Goal: Task Accomplishment & Management: Manage account settings

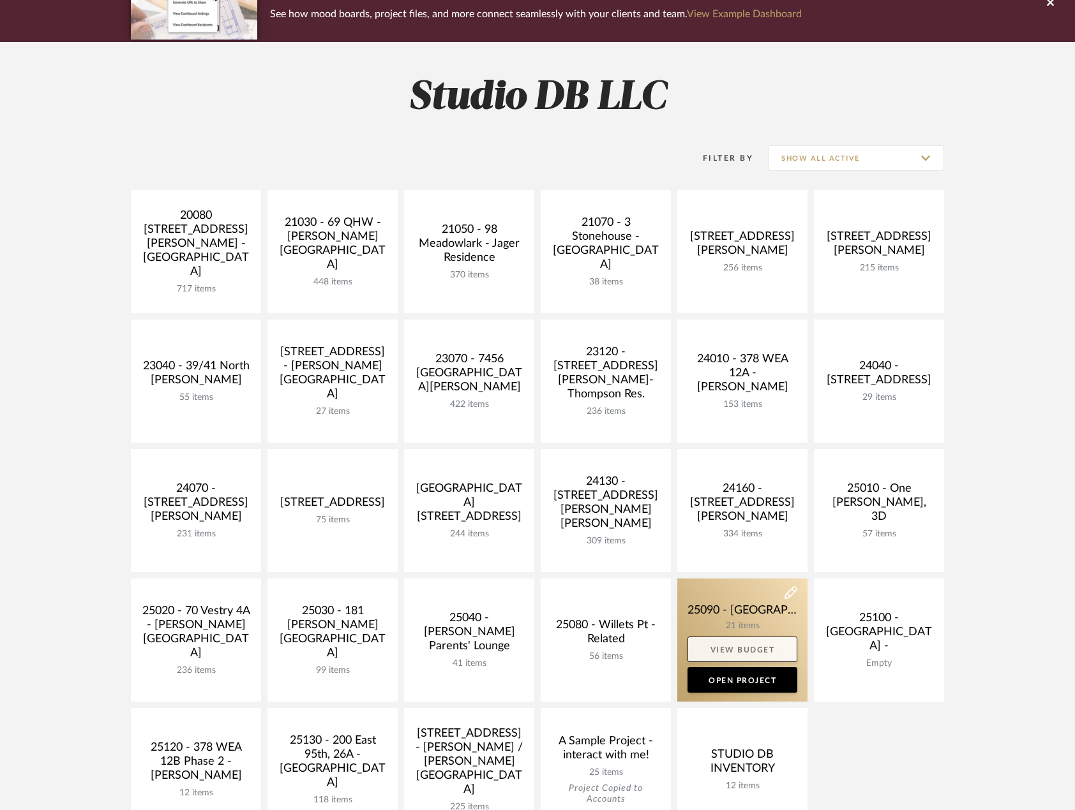
scroll to position [319, 0]
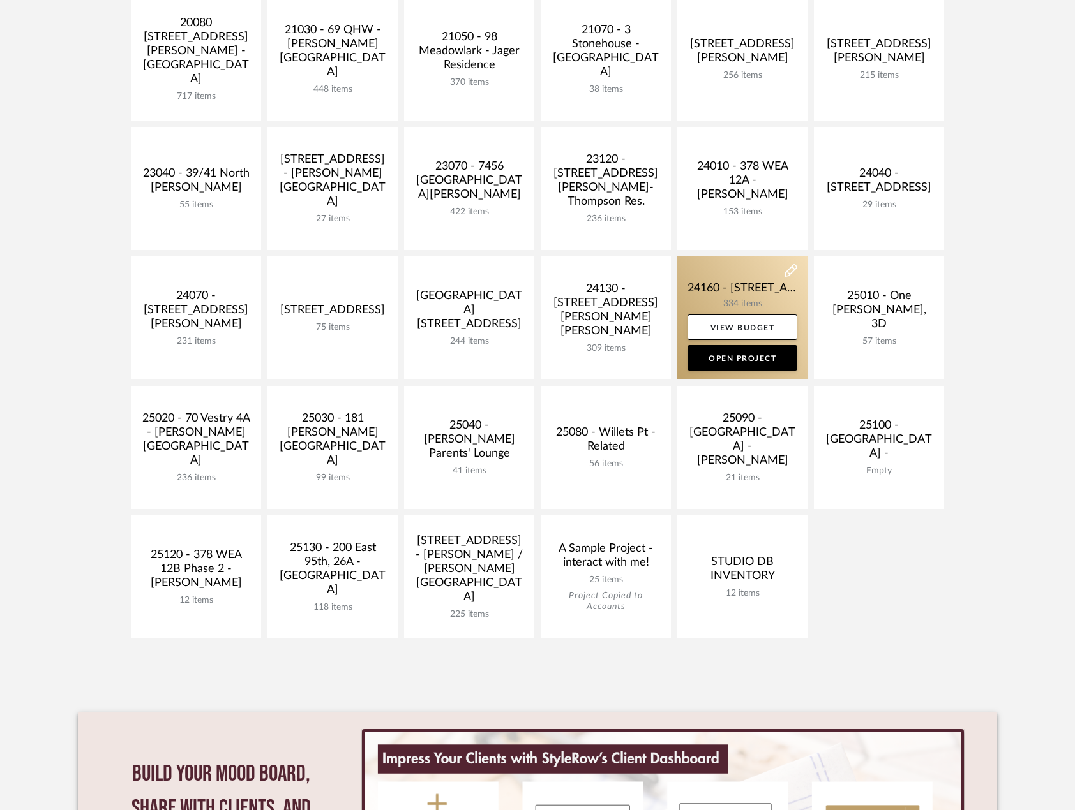
click at [720, 277] on link at bounding box center [742, 318] width 130 height 123
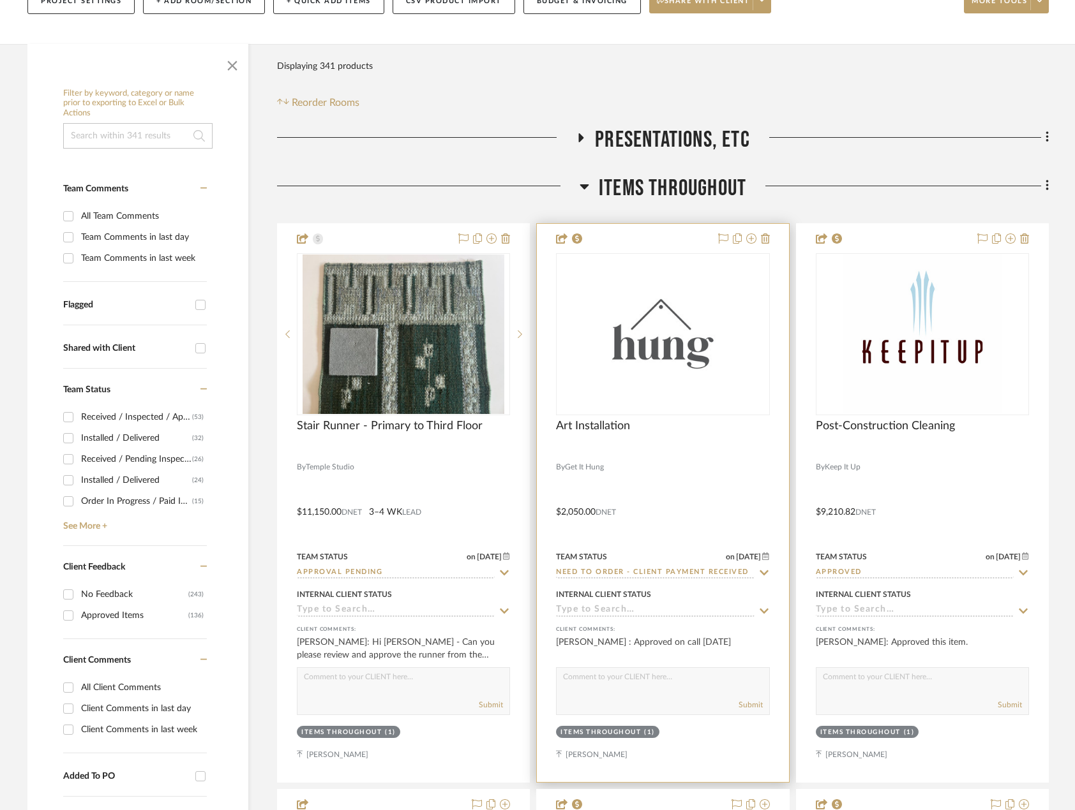
scroll to position [319, 0]
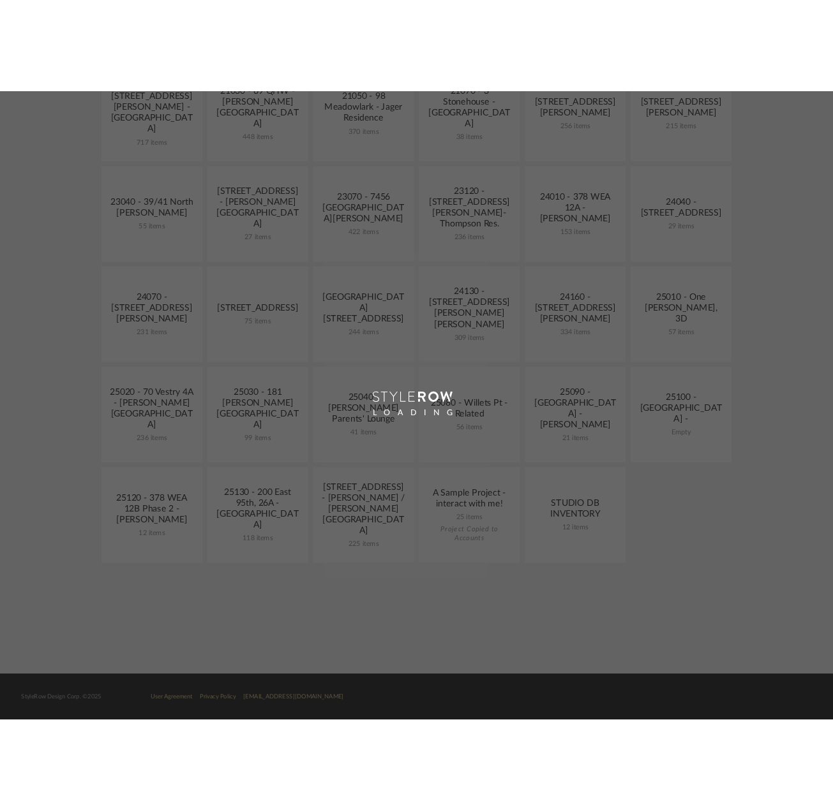
scroll to position [349, 0]
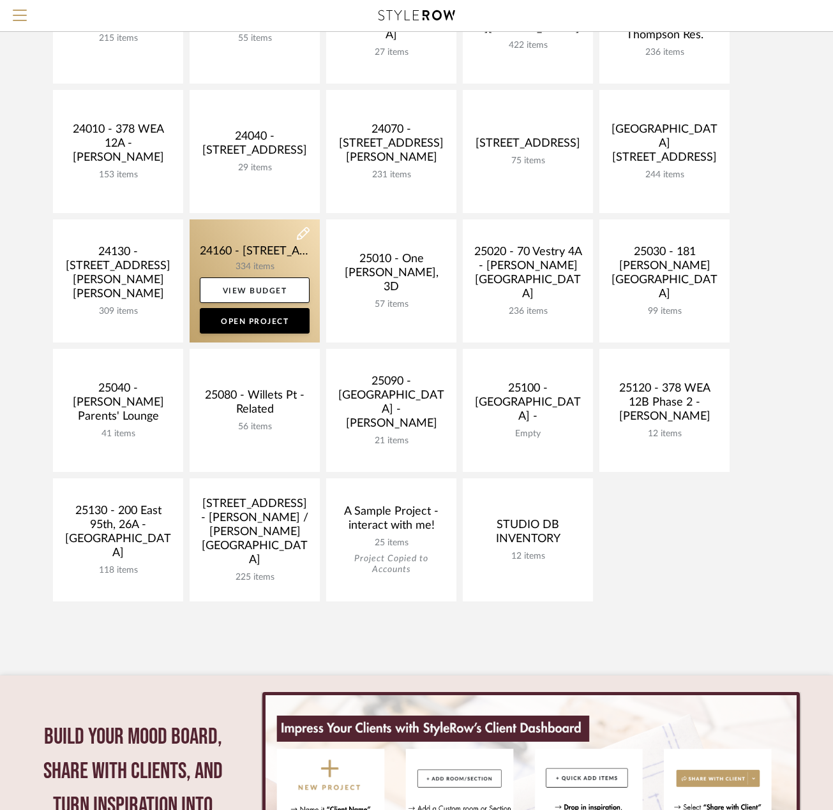
click at [269, 258] on link at bounding box center [255, 281] width 130 height 123
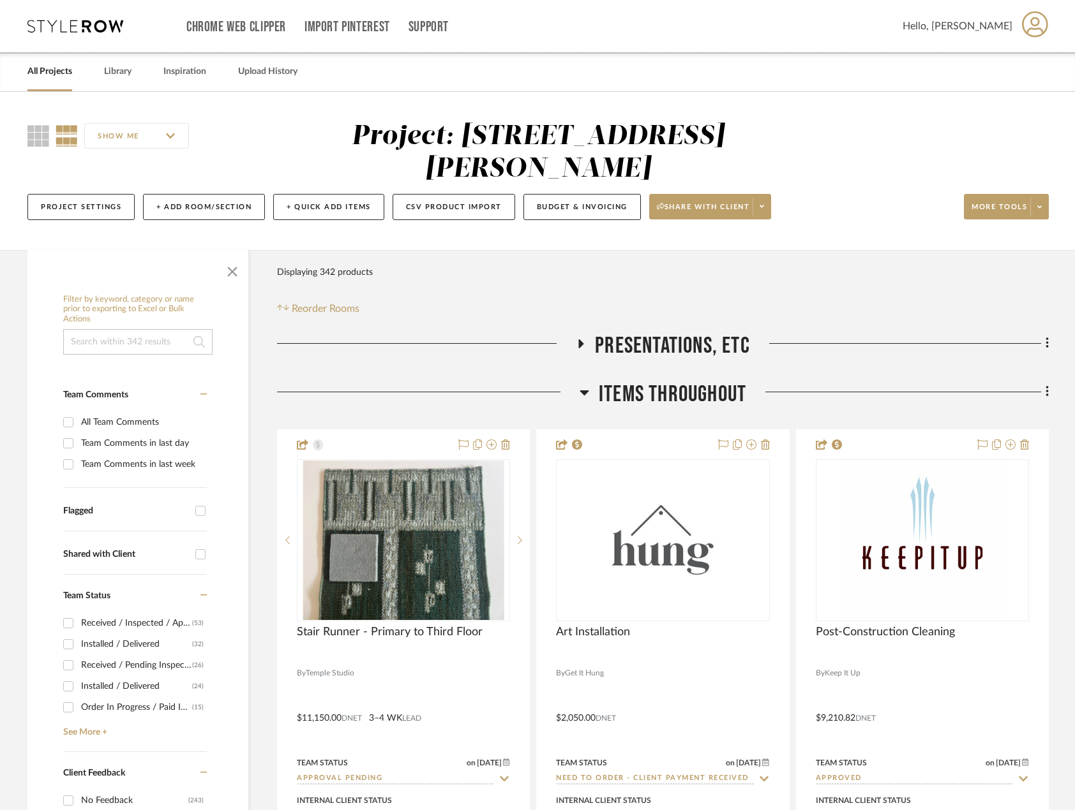
click at [507, 399] on div at bounding box center [428, 397] width 302 height 33
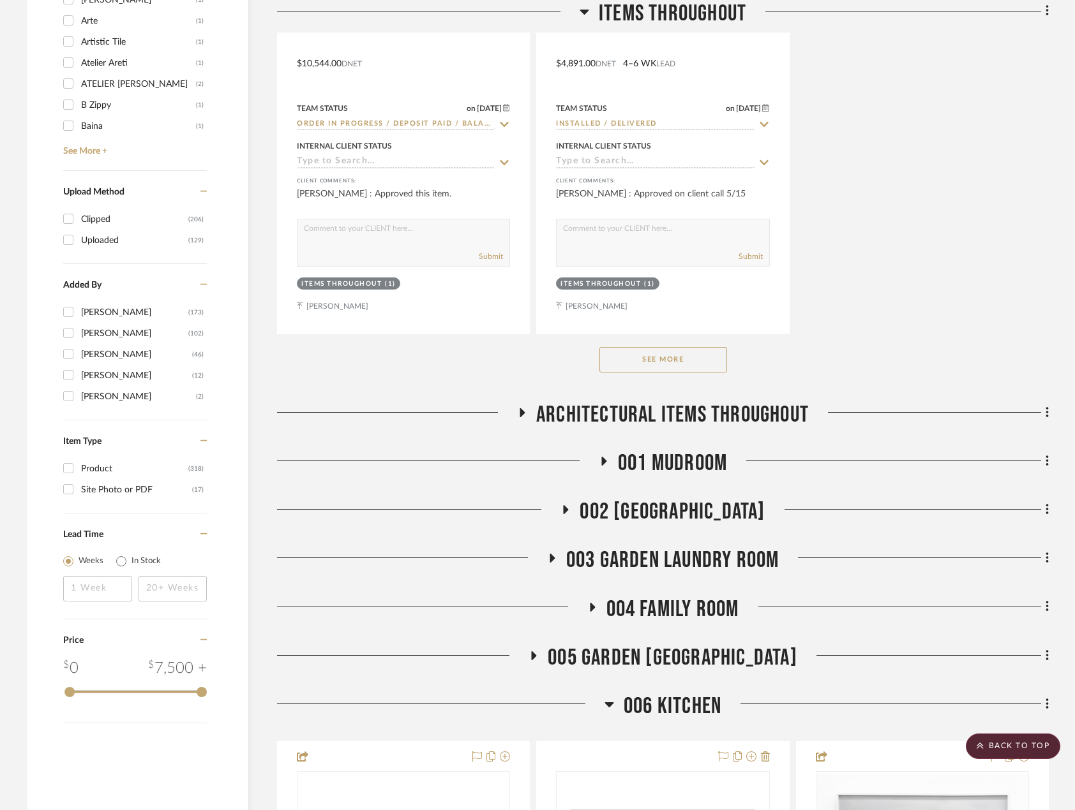
scroll to position [2234, 0]
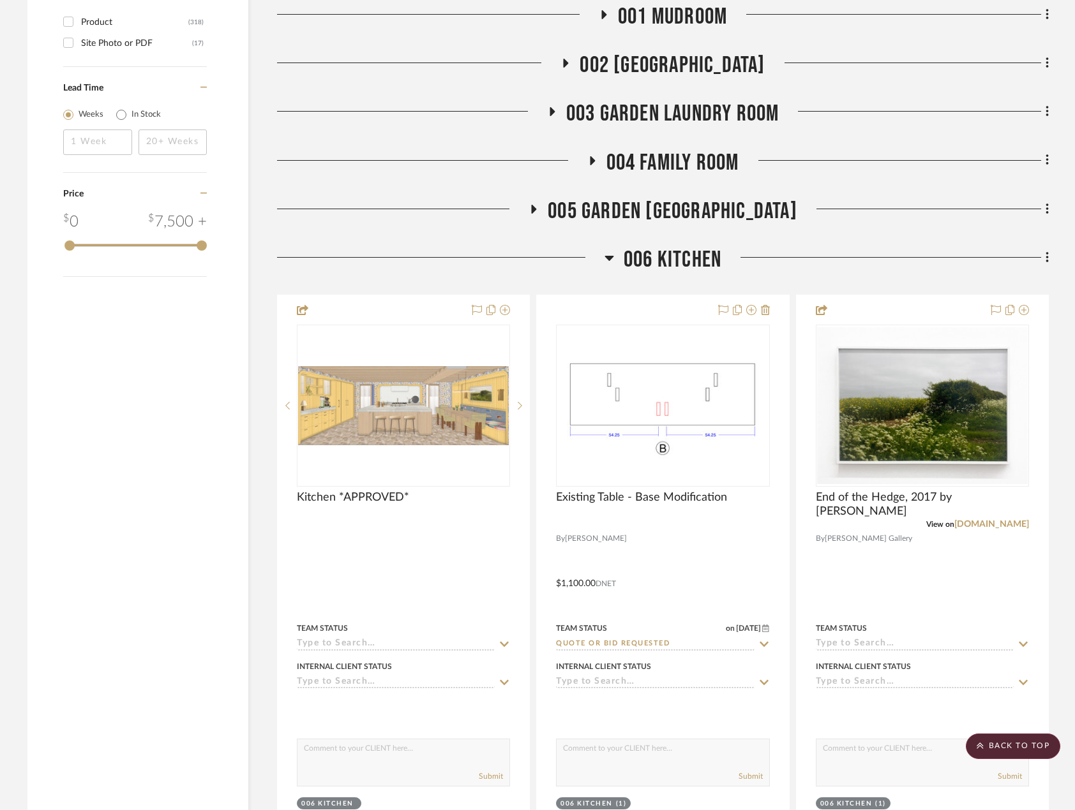
drag, startPoint x: 678, startPoint y: 213, endPoint x: 810, endPoint y: 206, distance: 132.3
click at [810, 206] on div "005 GARDEN POWDER ROOM" at bounding box center [663, 214] width 772 height 33
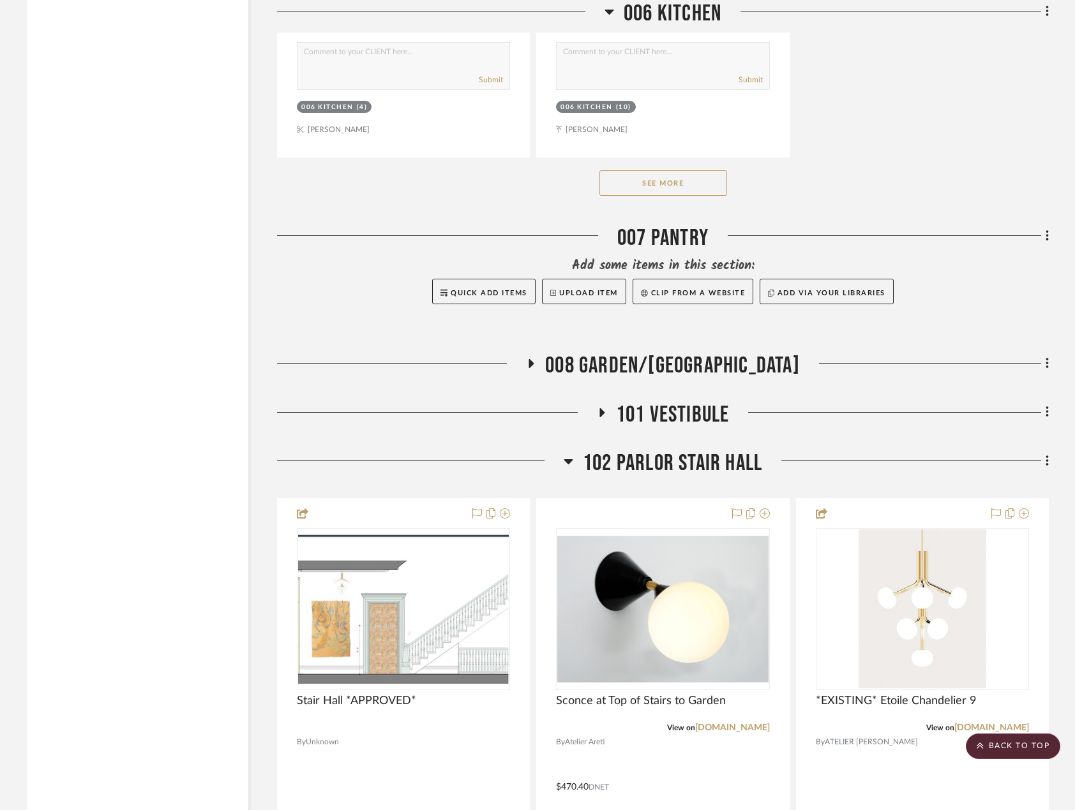
scroll to position [4276, 0]
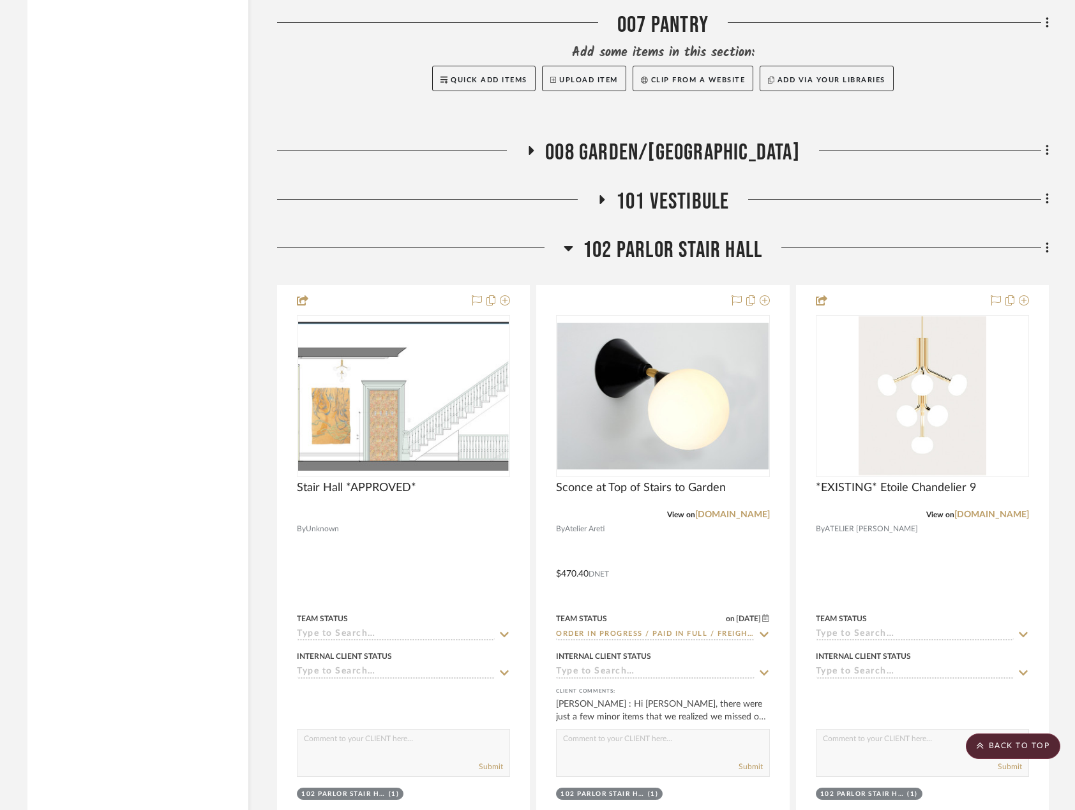
click at [684, 145] on span "008 GARDEN/TERRACE" at bounding box center [672, 152] width 255 height 27
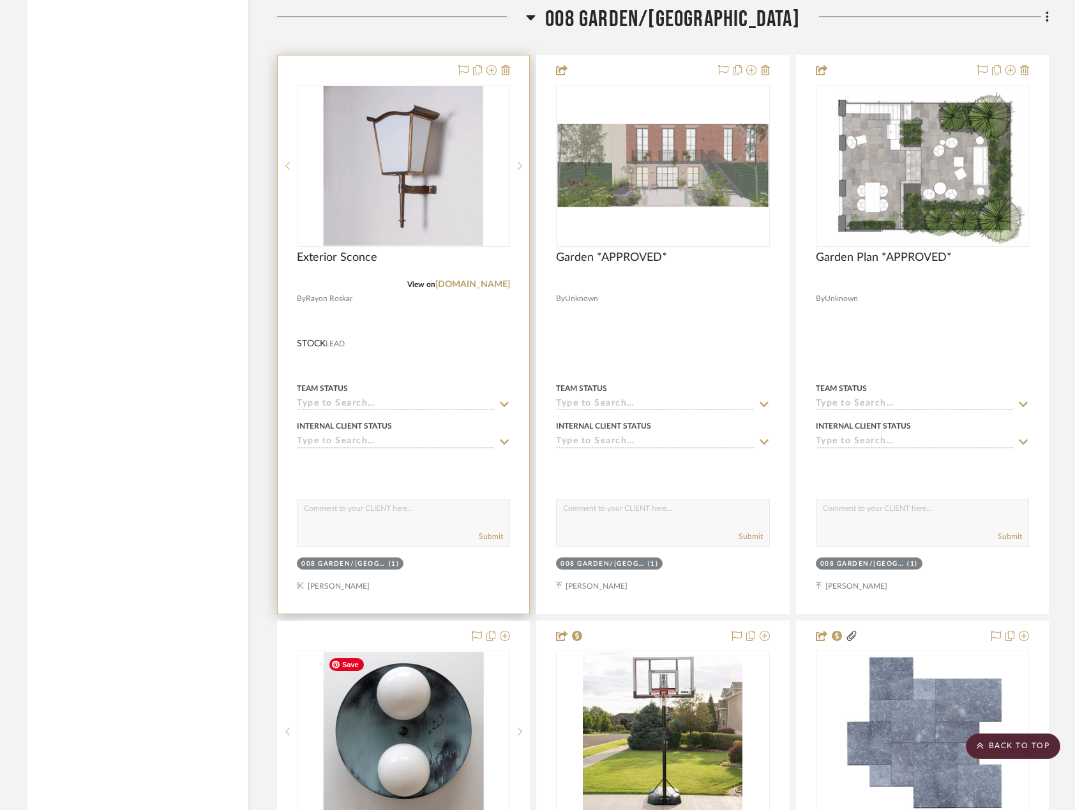
scroll to position [4212, 0]
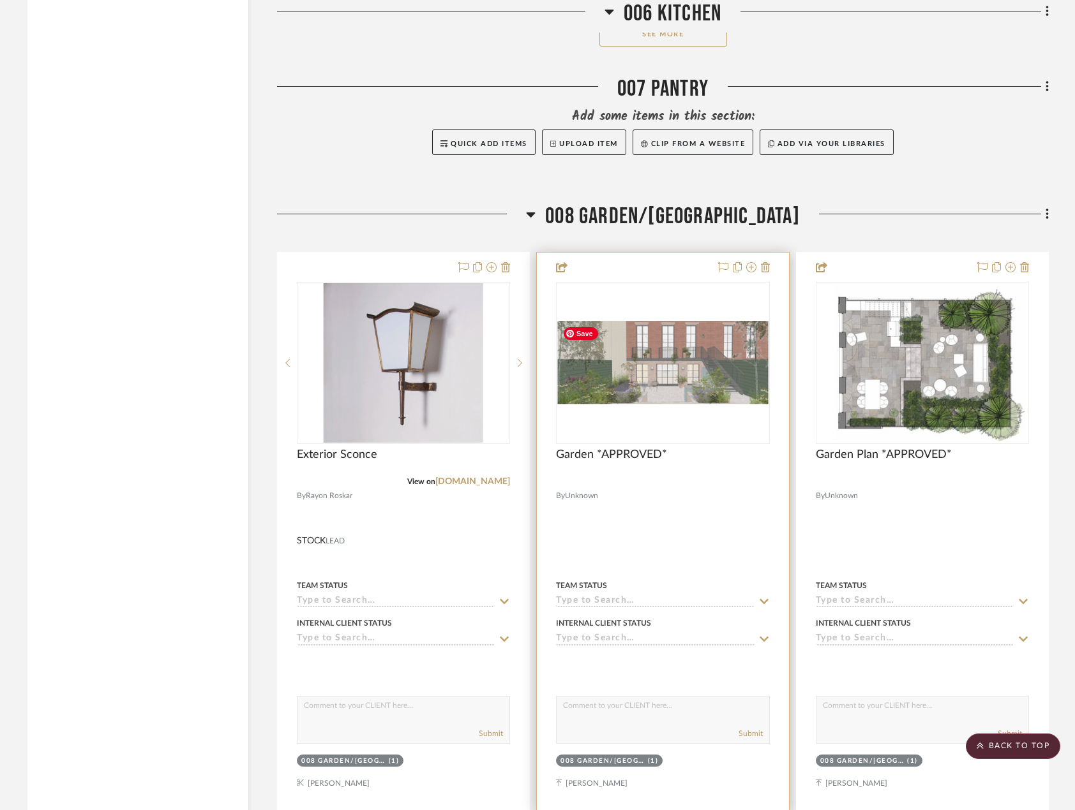
click at [703, 359] on img "0" at bounding box center [662, 363] width 211 height 84
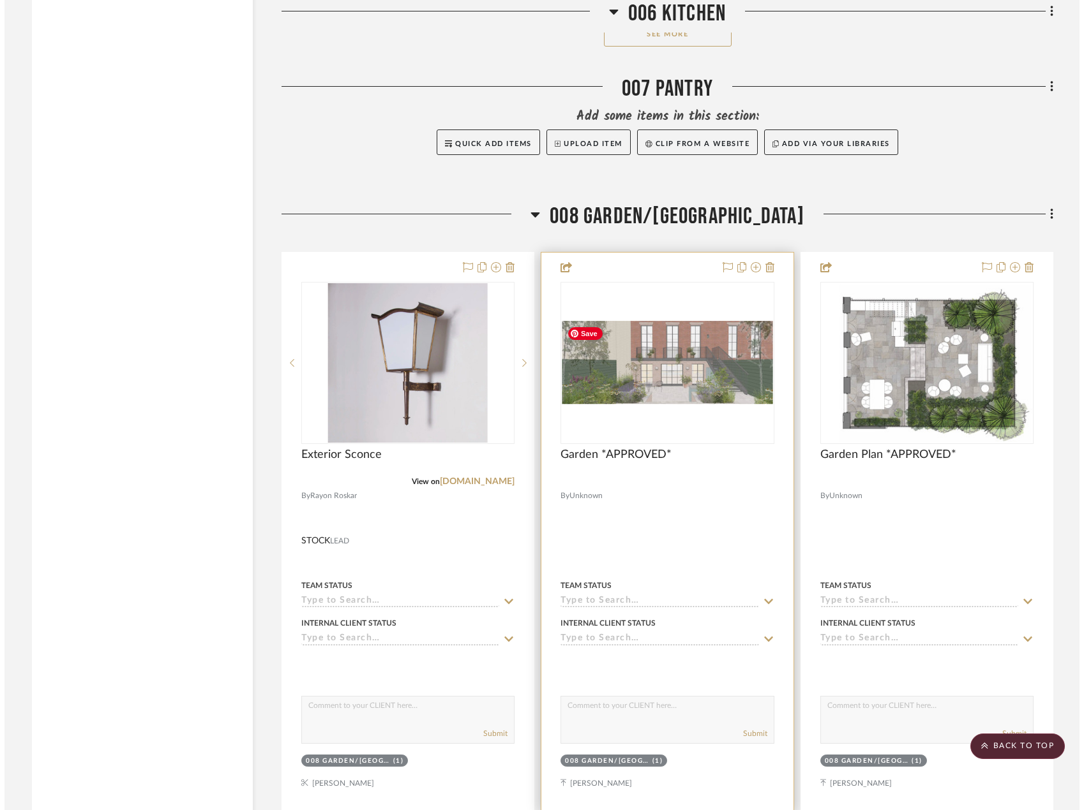
scroll to position [0, 0]
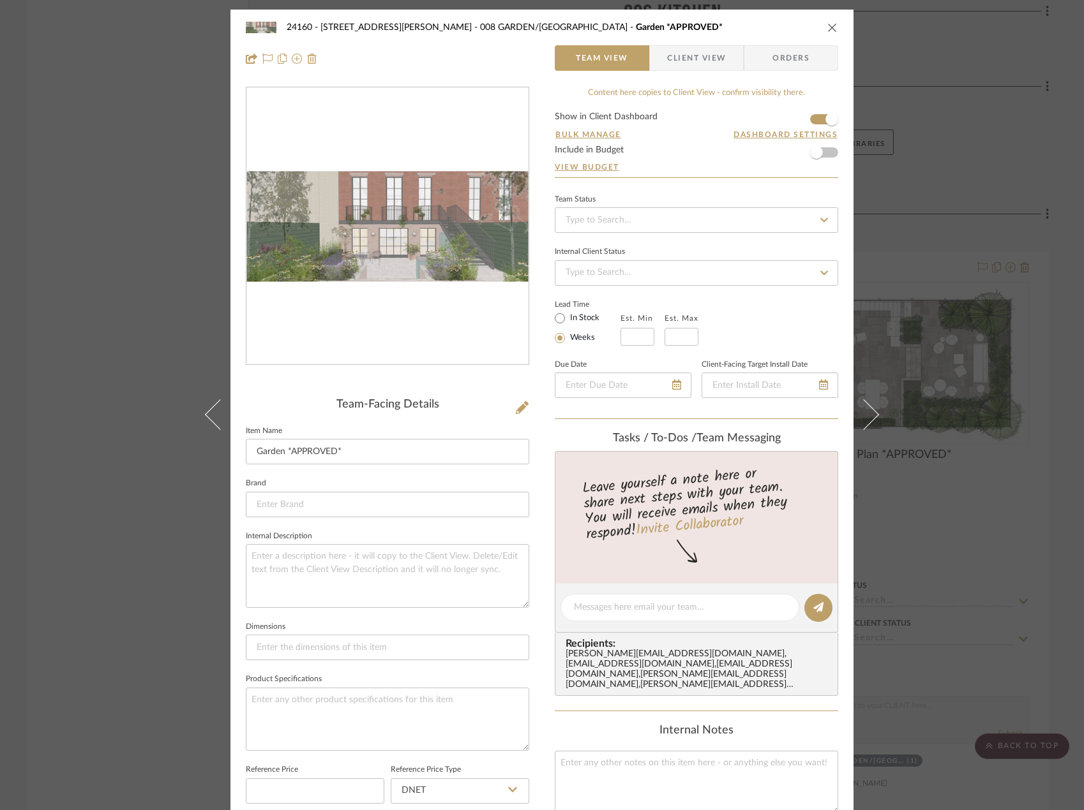
click at [942, 196] on div "24160 - 214 E 18th Street - Satow Elliot 008 GARDEN/TERRACE Garden *APPROVED* T…" at bounding box center [542, 405] width 1084 height 810
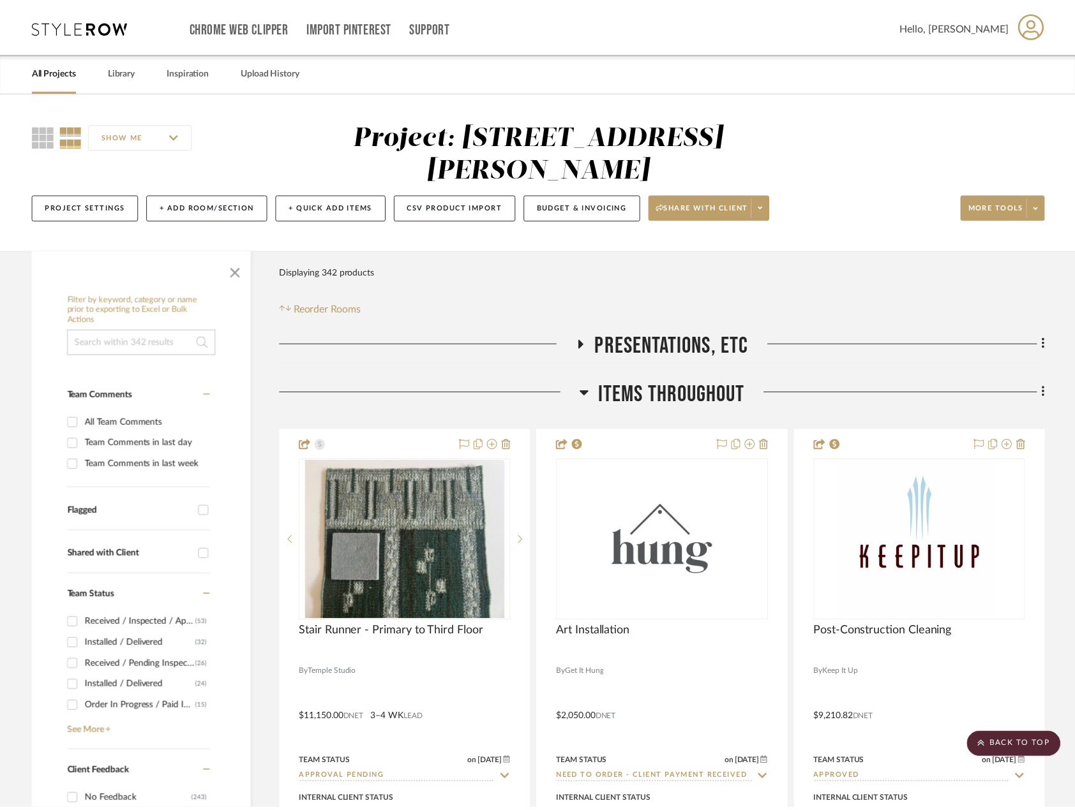
scroll to position [4212, 0]
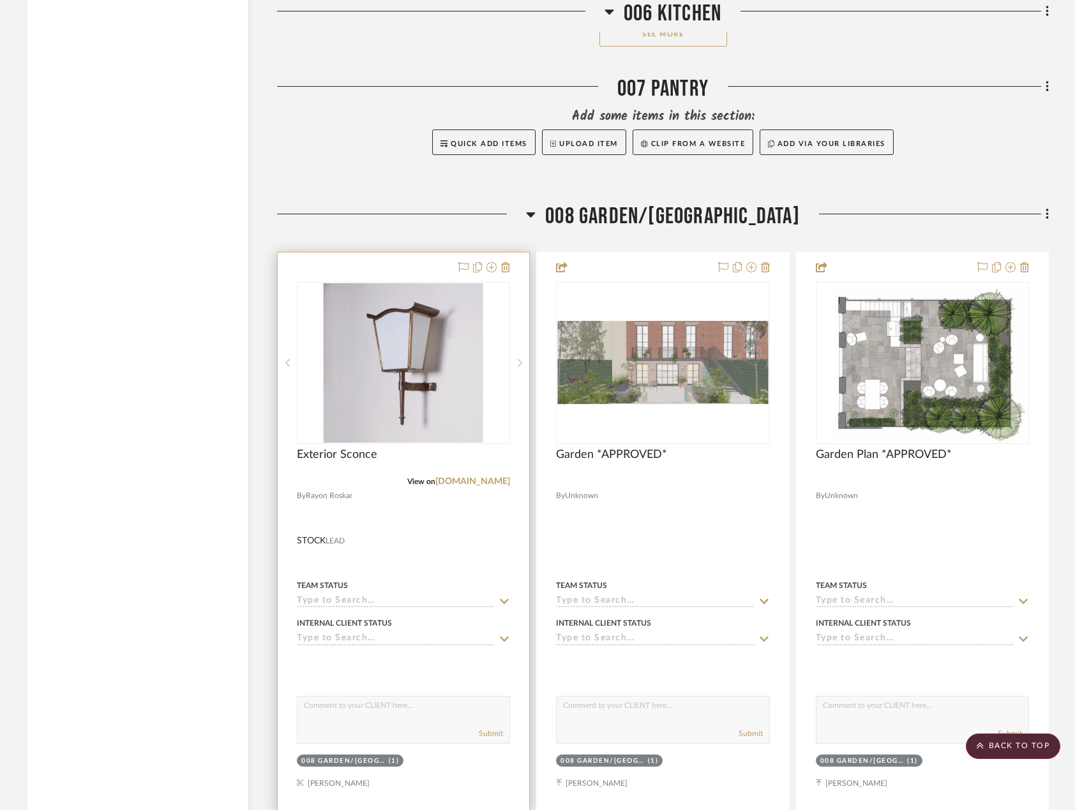
click at [468, 532] on div at bounding box center [403, 532] width 251 height 558
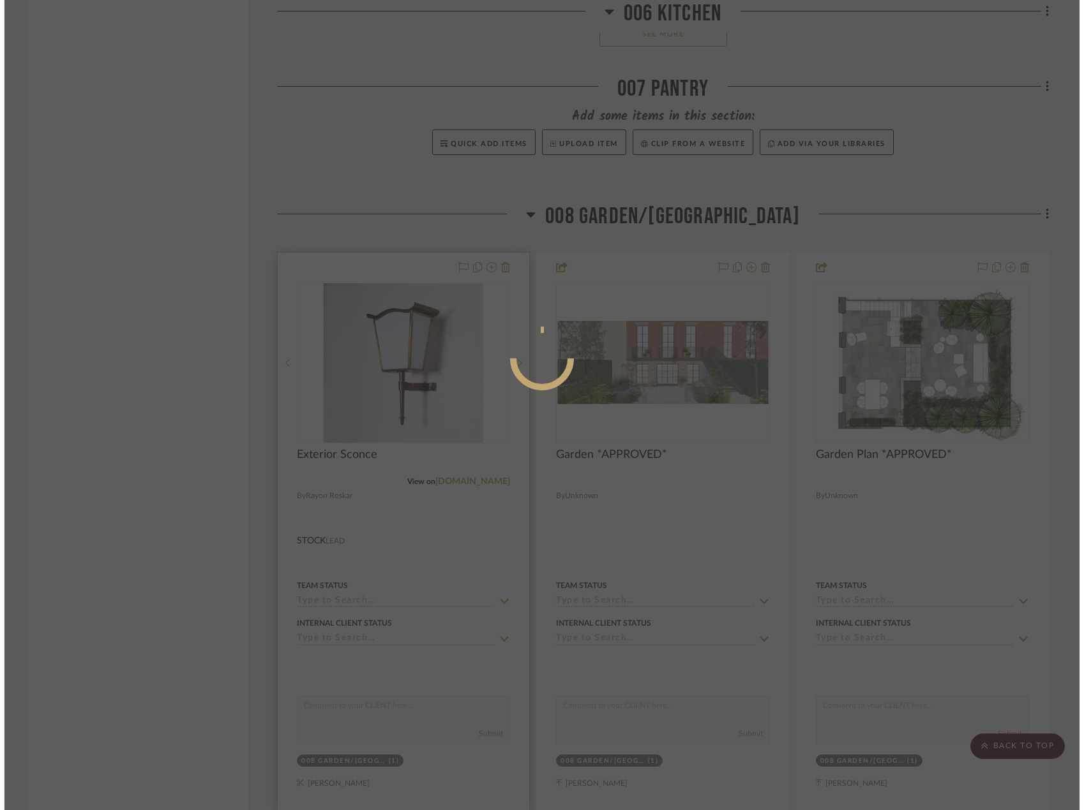
scroll to position [0, 0]
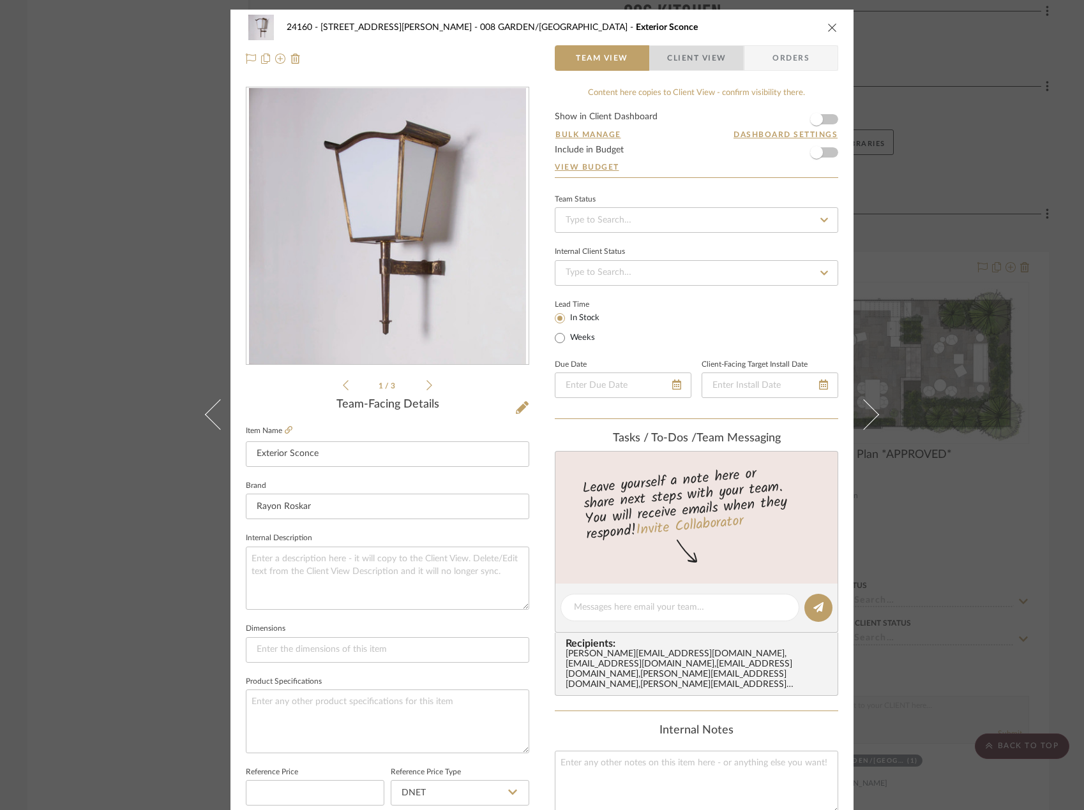
click at [692, 62] on span "Client View" at bounding box center [696, 58] width 59 height 26
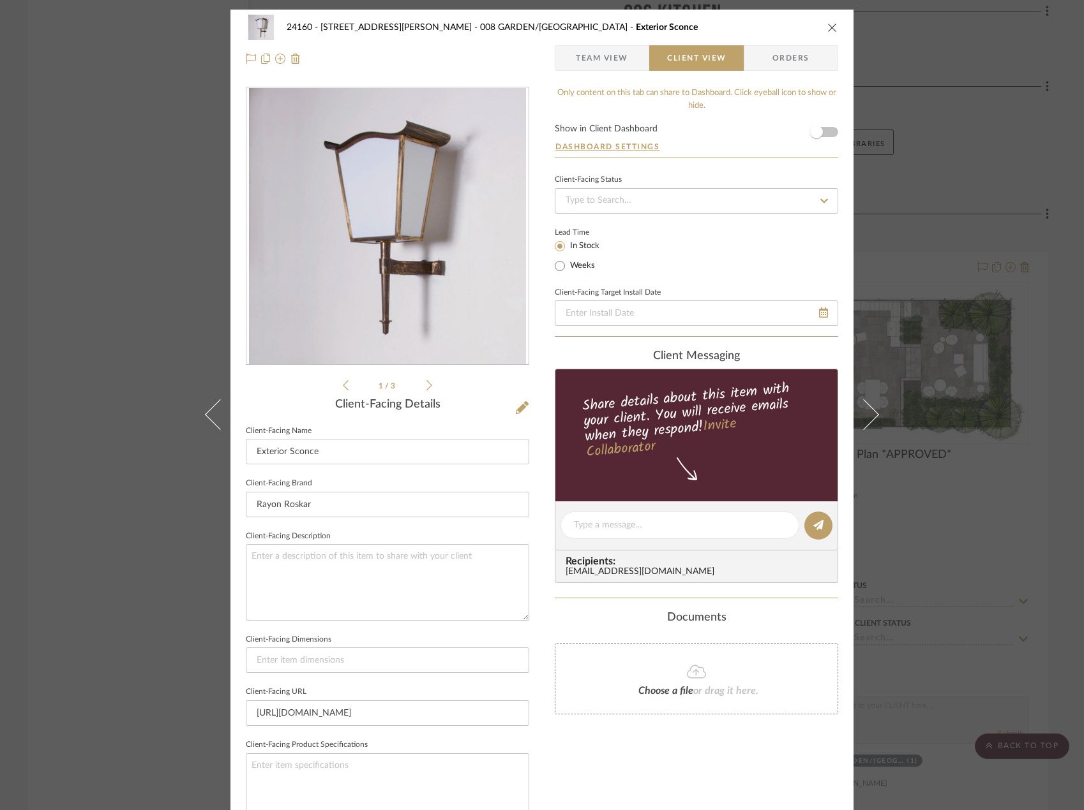
click at [319, 519] on sr-form-field "Client-Facing Brand Rayon Roskar" at bounding box center [387, 501] width 283 height 53
click at [311, 563] on textarea at bounding box center [387, 582] width 283 height 76
type textarea "Qty. 1 || Description:"
click at [359, 553] on textarea "Qty. 1 || Description:" at bounding box center [387, 582] width 283 height 76
type textarea "Qty. 1 || Description: Large Exterior Lamp by Bag Turgi || Color/Finish:"
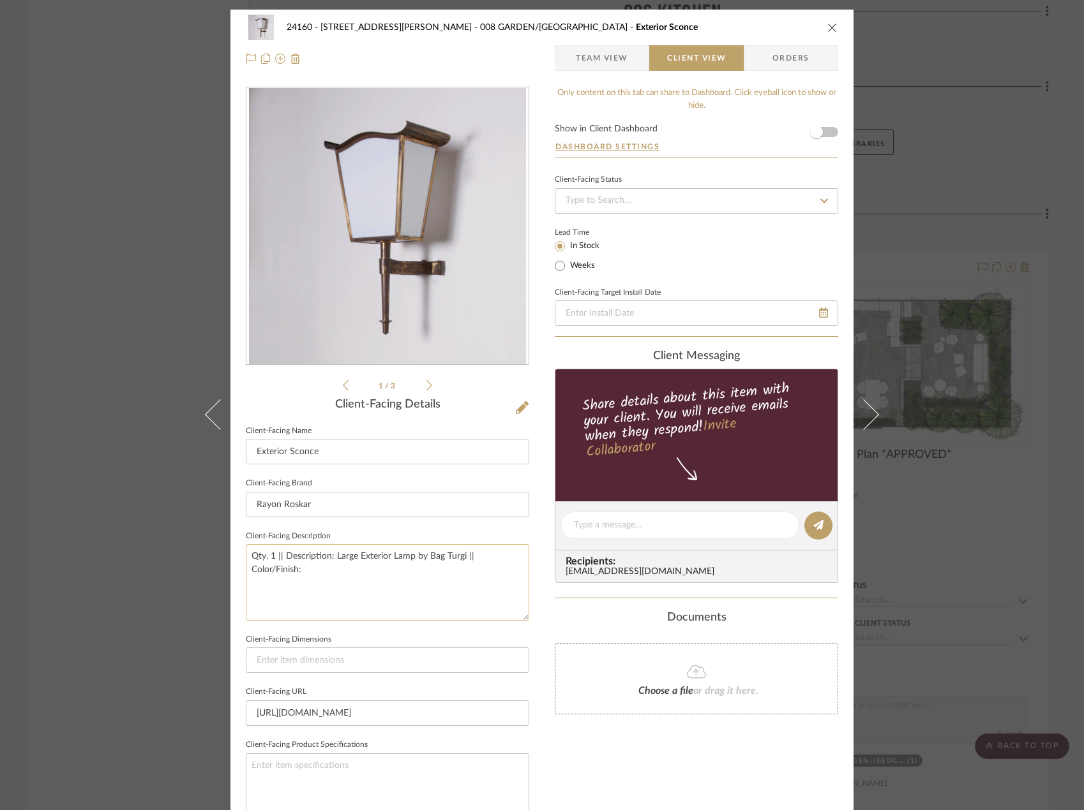
click at [521, 554] on textarea "Qty. 1 || Description: Large Exterior Lamp by Bag Turgi || Color/Finish:" at bounding box center [387, 582] width 283 height 76
type textarea "Qty. 1 || Description: Large Exterior Lamp by Bag Turgi || Color/Finish: Metal …"
click at [421, 669] on input at bounding box center [387, 661] width 283 height 26
type input "16.5" W x 14" D x 29.5" H"
click at [534, 736] on div "24160 - 214 E 18th Street - Satow Elliot 008 GARDEN/TERRACE Exterior Sconce Tea…" at bounding box center [541, 530] width 623 height 1041
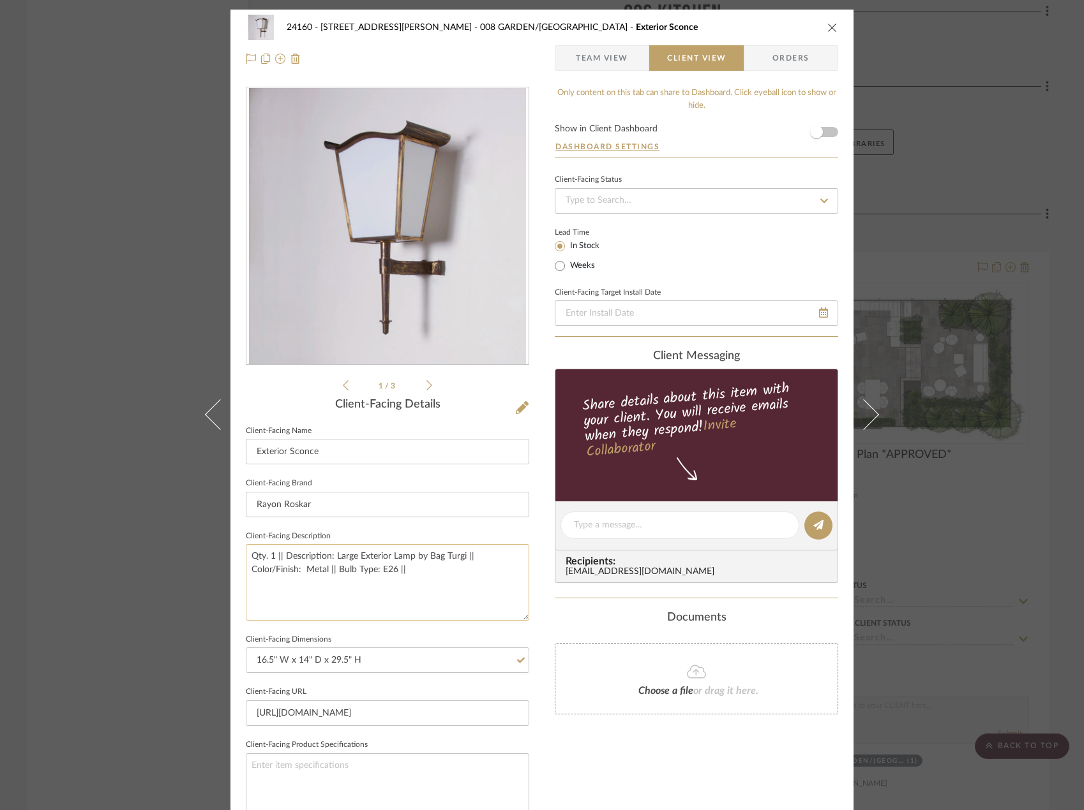
click at [392, 572] on textarea "Qty. 1 || Description: Large Exterior Lamp by Bag Turgi || Color/Finish: Metal …" at bounding box center [387, 582] width 283 height 76
type textarea "Qty. 1 || Description: Large Exterior Lamp by Bag Turgi || Color/Finish: Metal …"
click at [281, 569] on textarea "Qty. 1 || Description: Large Exterior Lamp by Bag Turgi || Color/Finish: Metal …" at bounding box center [387, 582] width 283 height 76
click at [396, 567] on textarea "Qty. 1 || Description: Large Exterior Lamp by Bag Turgi || Color/Finish: Metal …" at bounding box center [387, 582] width 283 height 76
click at [394, 575] on textarea "Qty. 1 || Description: Large Exterior Lamp by Bag Turgi || Color/Finish: Metal …" at bounding box center [387, 582] width 283 height 76
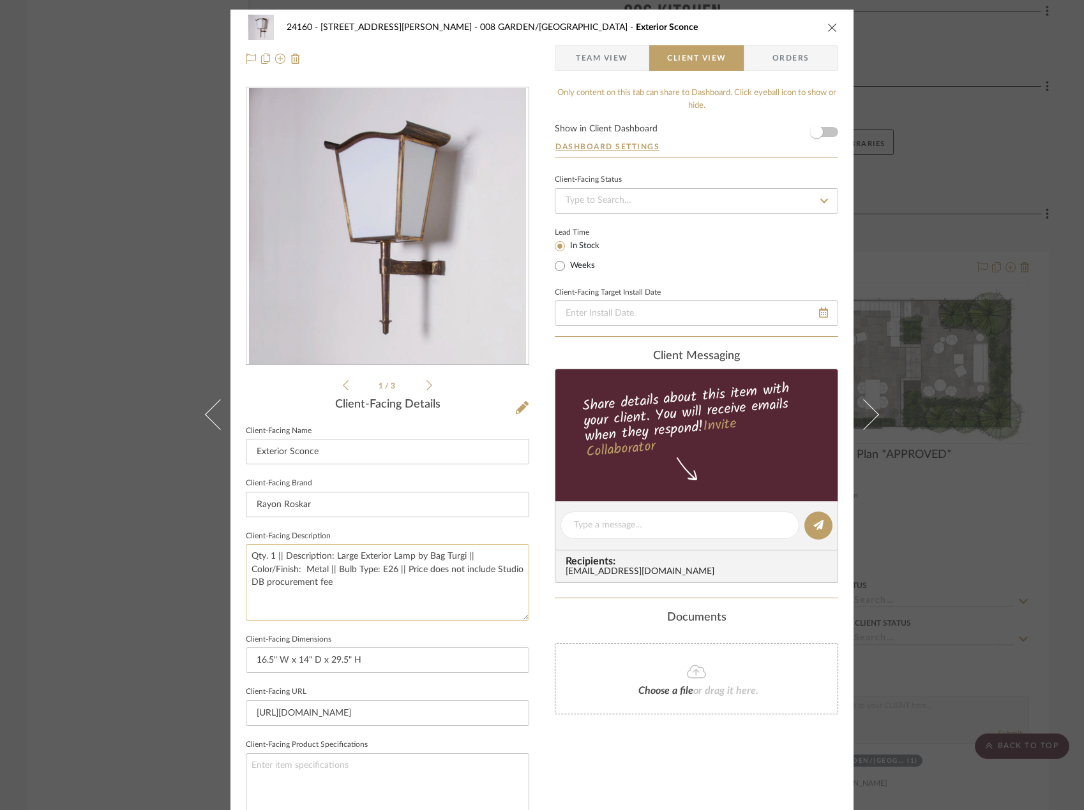
click at [401, 584] on textarea "Qty. 1 || Description: Large Exterior Lamp by Bag Turgi || Color/Finish: Metal …" at bounding box center [387, 582] width 283 height 76
click at [346, 573] on textarea "Qty. 1 || Description: Large Exterior Lamp by Bag Turgi || Color/Finish: Metal …" at bounding box center [387, 582] width 283 height 76
click at [339, 572] on textarea "Qty. 1 || Description: Large Exterior Lamp by Bag Turgi || Color/Finish: Metal …" at bounding box center [387, 582] width 283 height 76
click at [345, 569] on textarea "Qty. 1 || Description: Large Exterior Lamp by Bag Turgi || Color/Finish: Metal …" at bounding box center [387, 582] width 283 height 76
type textarea "Qty. 1 || Description: Large Exterior Lamp by Bag Turgi || Color/Finish: Metal …"
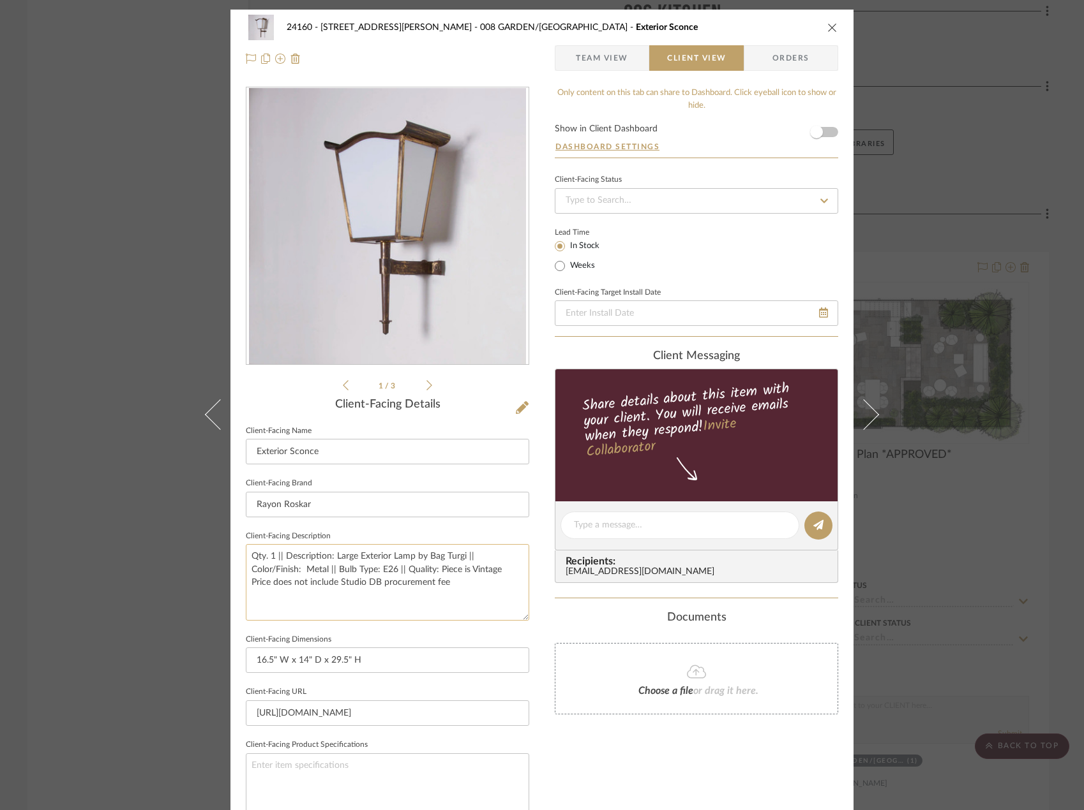
click at [442, 571] on textarea "Qty. 1 || Description: Large Exterior Lamp by Bag Turgi || Color/Finish: Metal …" at bounding box center [387, 582] width 283 height 76
drag, startPoint x: 487, startPoint y: 575, endPoint x: 345, endPoint y: 569, distance: 141.8
click at [345, 569] on textarea "Qty. 1 || Description: Large Exterior Lamp by Bag Turgi || Color/Finish: Metal …" at bounding box center [387, 582] width 283 height 76
click at [366, 589] on textarea "Qty. 1 || Description: Large Exterior Lamp by Bag Turgi || Color/Finish: Metal …" at bounding box center [387, 582] width 283 height 76
click at [345, 555] on textarea "Qty. 1 || Description: Large Exterior Lamp by Bag Turgi || Color/Finish: Metal …" at bounding box center [387, 582] width 283 height 76
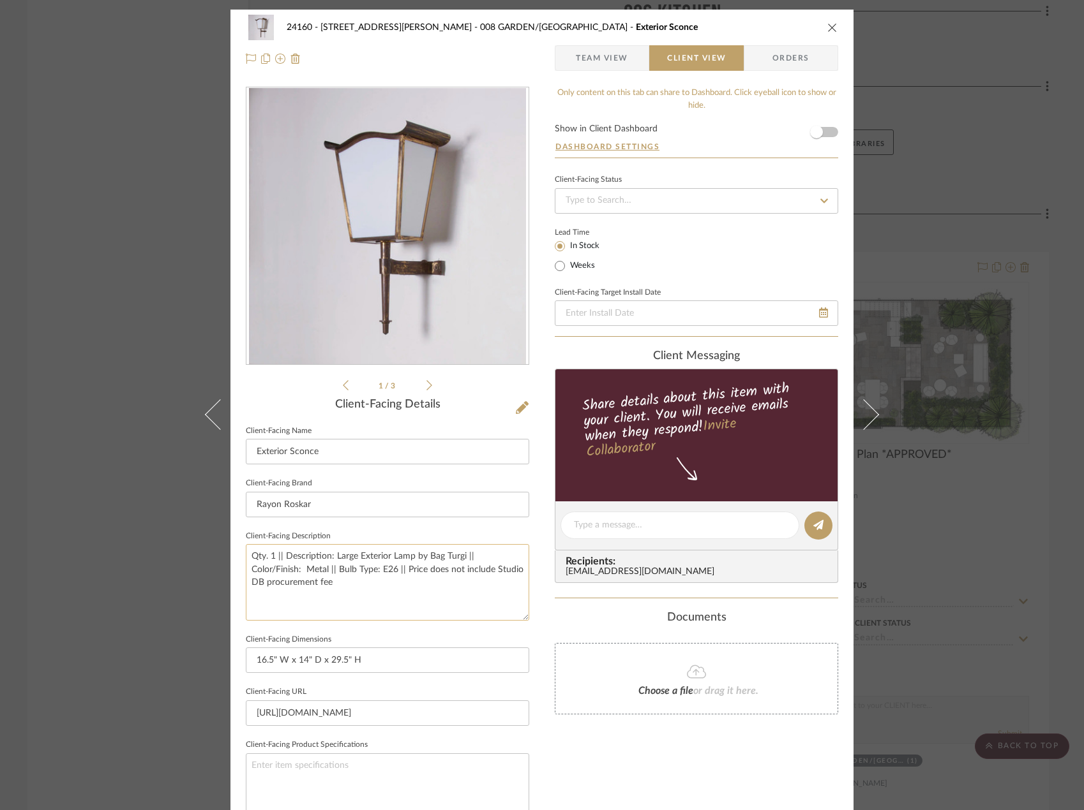
click at [458, 556] on textarea "Qty. 1 || Description: Large Exterior Lamp by Bag Turgi || Color/Finish: Metal …" at bounding box center [387, 582] width 283 height 76
click at [426, 579] on textarea "Qty. 1 || Description: Large Exterior Lamp by Bag Turgi, Vintage 1940s || Color…" at bounding box center [387, 582] width 283 height 76
type textarea "Qty. 1 || Description: Large Exterior Lamp by Bag Turgi, Vintage 1940s || Color…"
click at [408, 669] on input "16.5" W x 14" D x 29.5" H" at bounding box center [387, 661] width 283 height 26
click at [600, 725] on summary-project-attachments "Documents Choose a file or drag it here." at bounding box center [696, 670] width 283 height 118
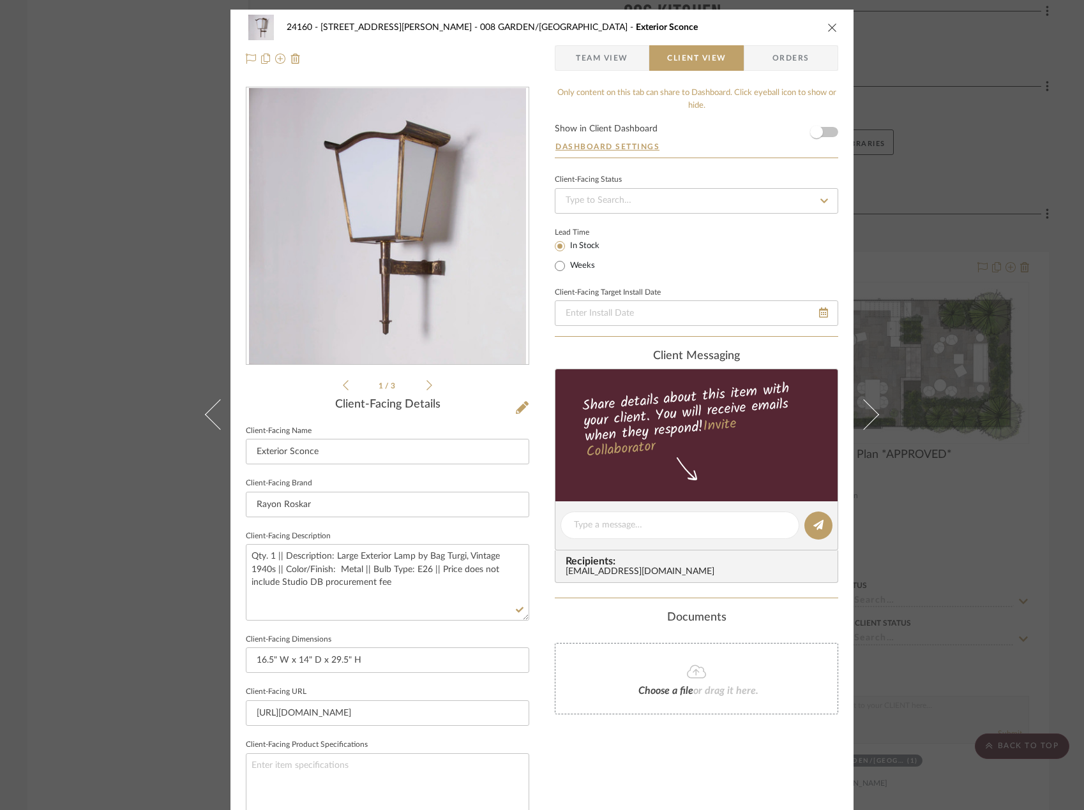
click at [595, 45] on div "24160 - 214 E 18th Street - Satow Elliot 008 GARDEN/TERRACE Exterior Sconce Tea…" at bounding box center [541, 43] width 623 height 67
drag, startPoint x: 589, startPoint y: 66, endPoint x: 592, endPoint y: 125, distance: 58.8
click at [588, 68] on span "Team View" at bounding box center [602, 58] width 52 height 26
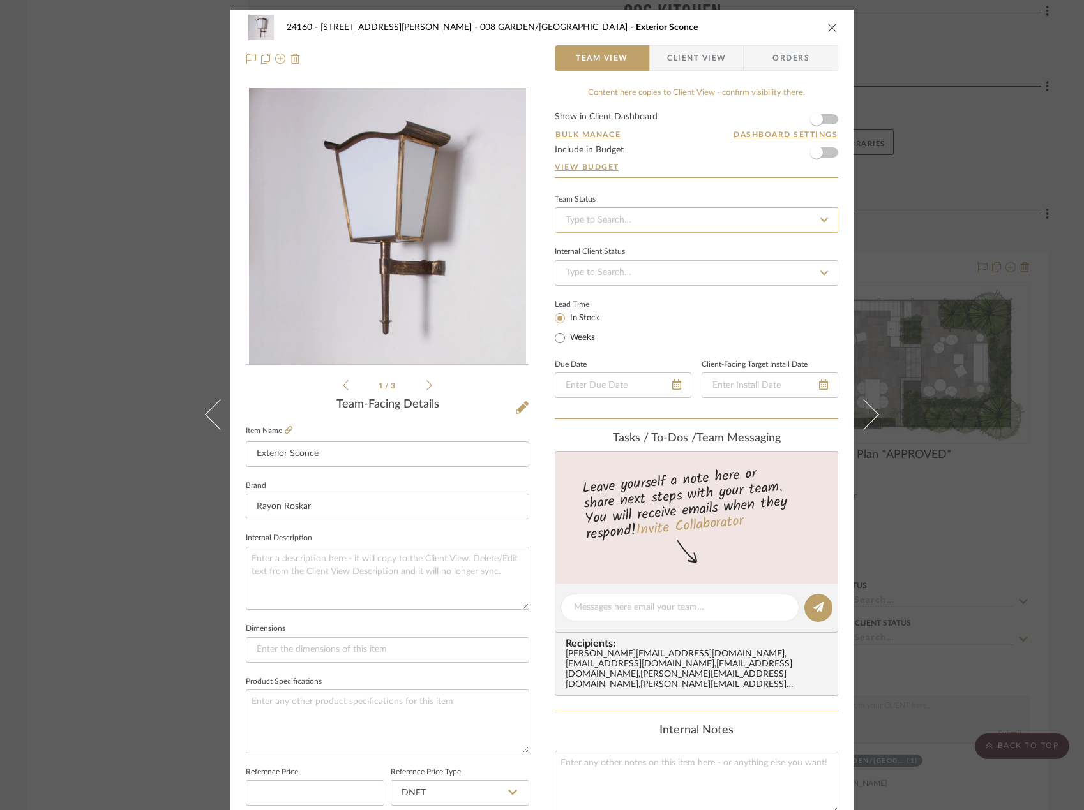
click at [633, 211] on input at bounding box center [696, 220] width 283 height 26
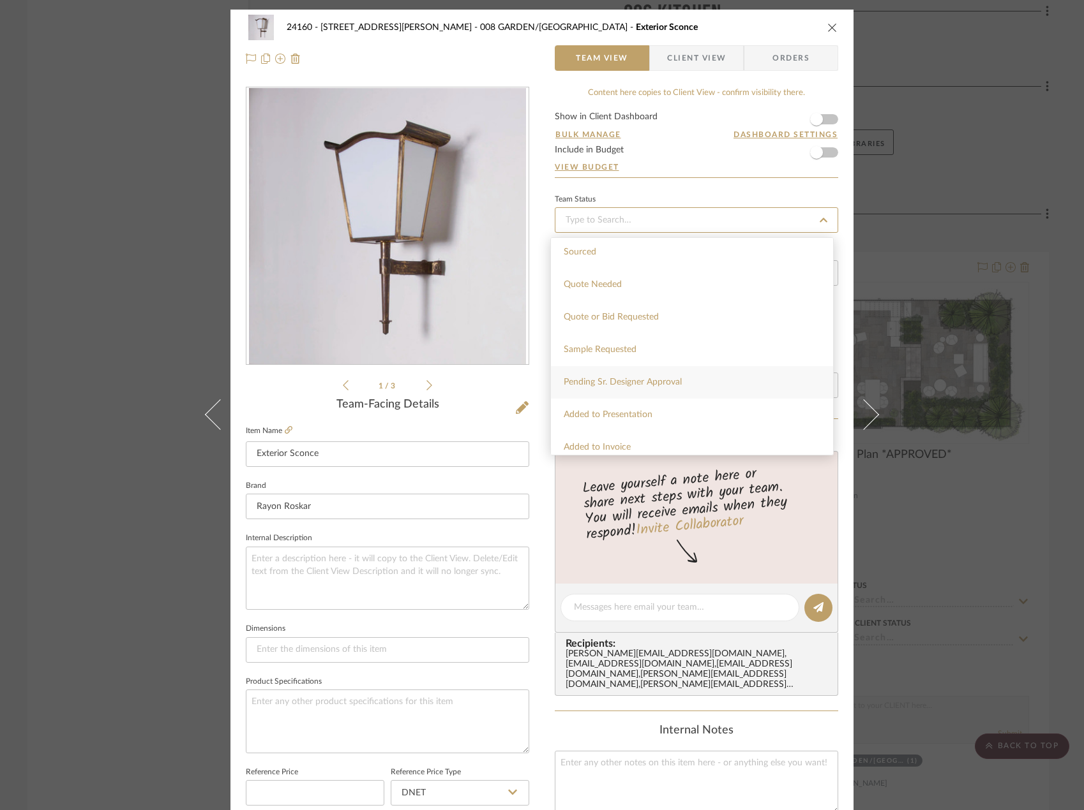
scroll to position [447, 0]
click at [715, 295] on div "Quote or Bid Requested" at bounding box center [692, 296] width 282 height 33
type input "9/25/2025"
type input "Quote or Bid Requested"
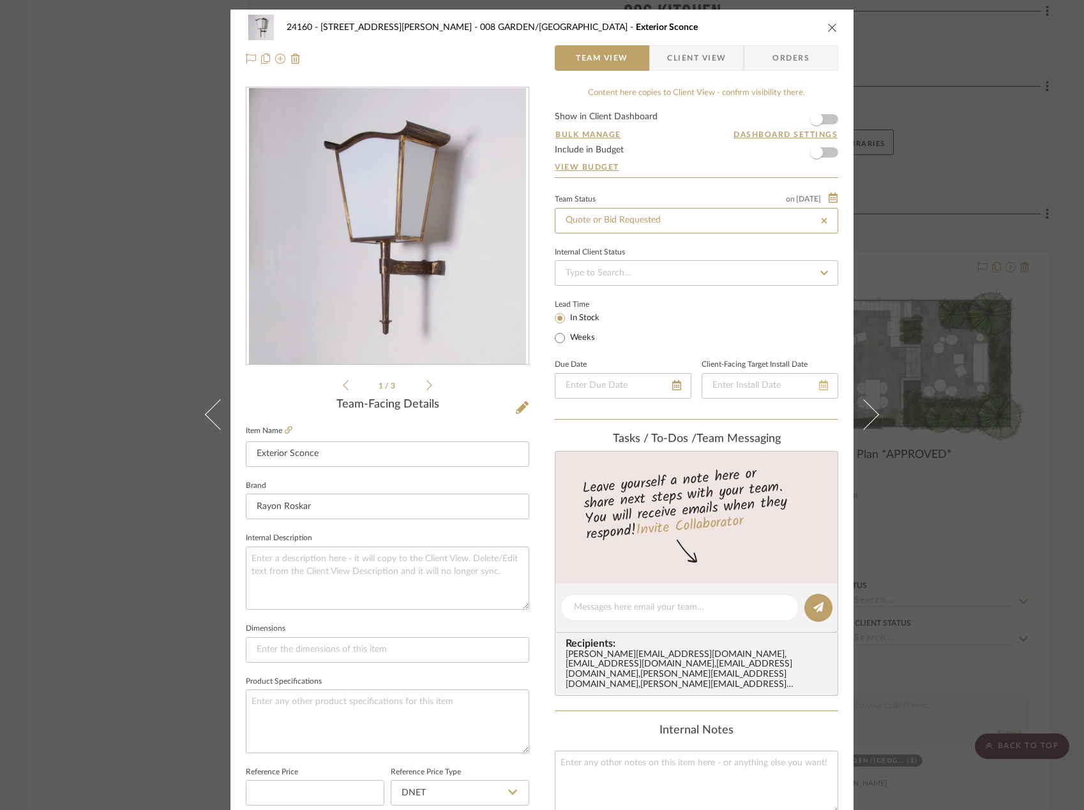
type input "9/25/2025"
type input "Quote or Bid Requested"
click at [1028, 489] on div "24160 - 214 E 18th Street - Satow Elliot 008 GARDEN/TERRACE Exterior Sconce Tea…" at bounding box center [542, 405] width 1084 height 810
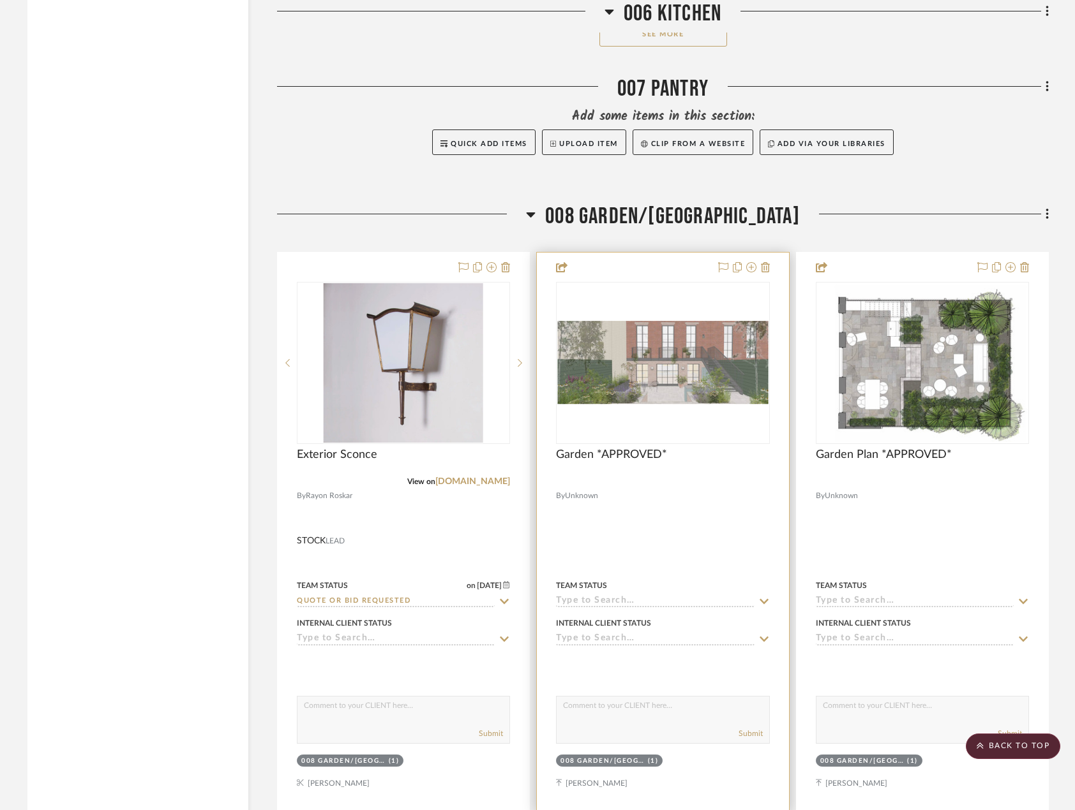
scroll to position [4467, 0]
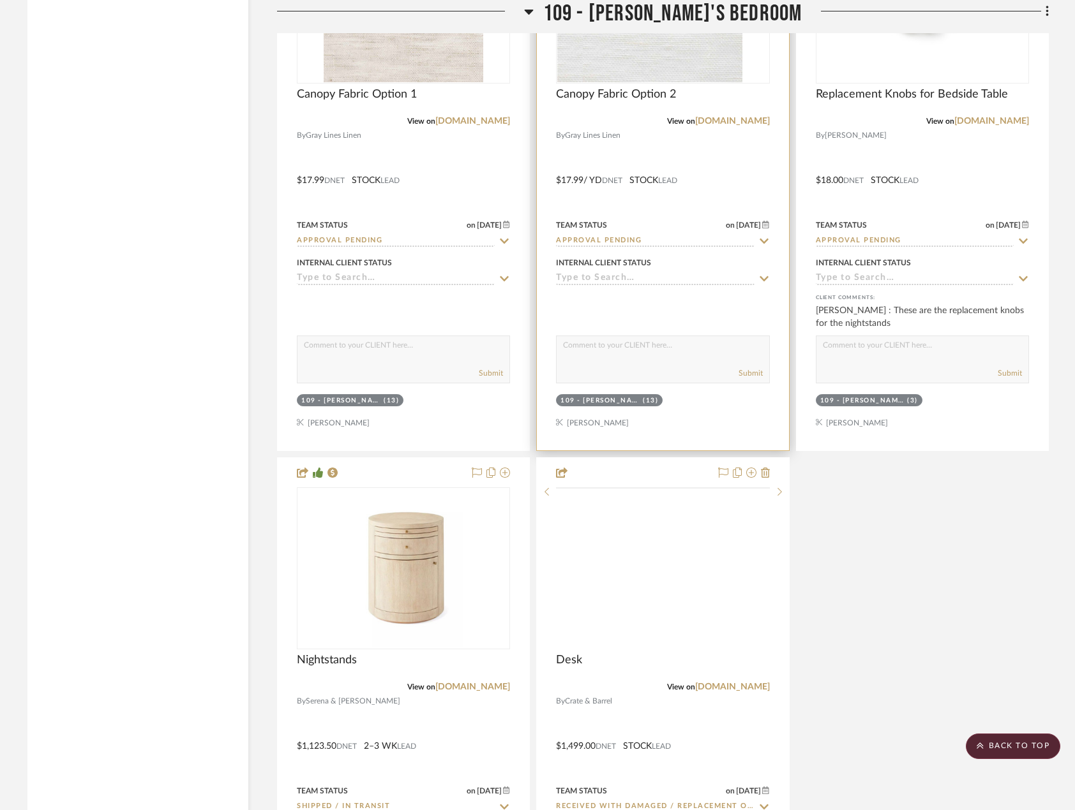
scroll to position [5680, 0]
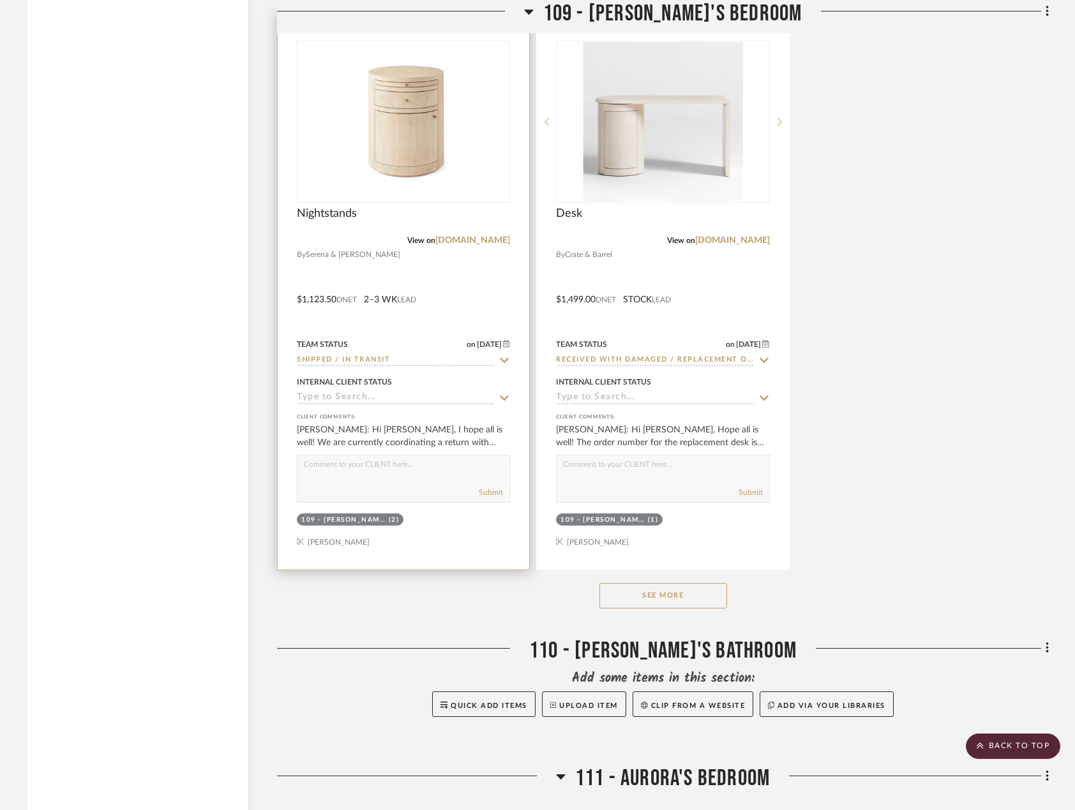
click at [491, 307] on div at bounding box center [403, 290] width 251 height 558
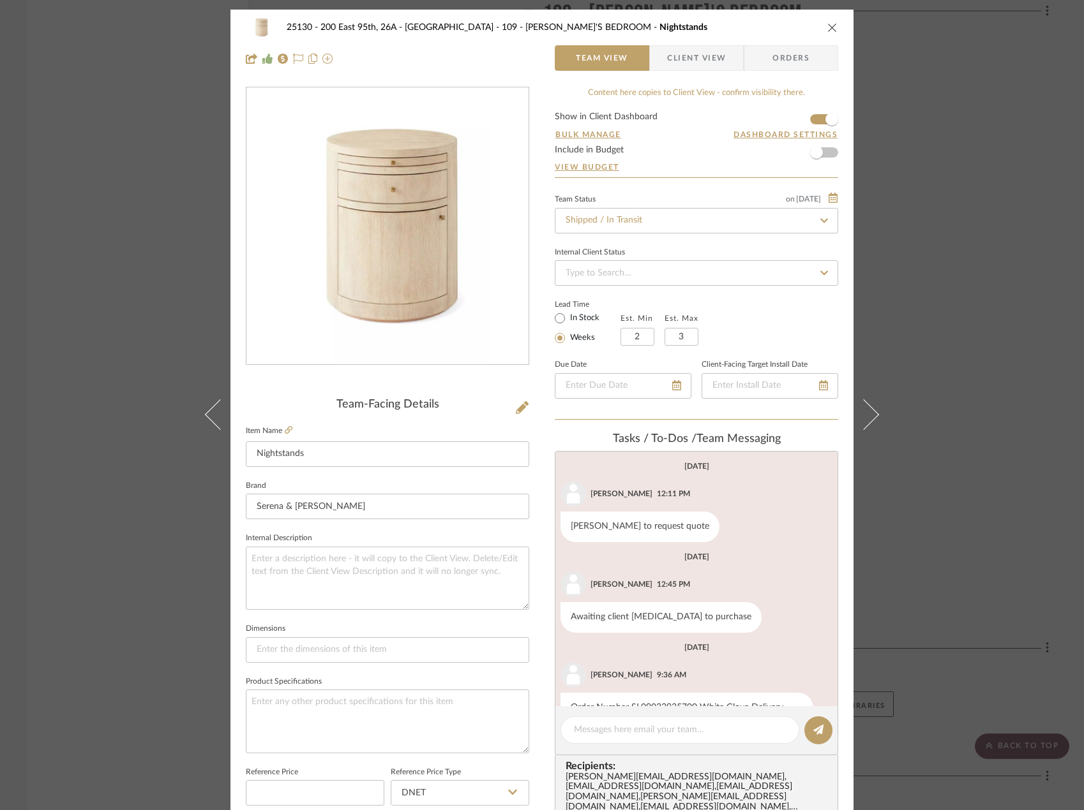
scroll to position [133, 0]
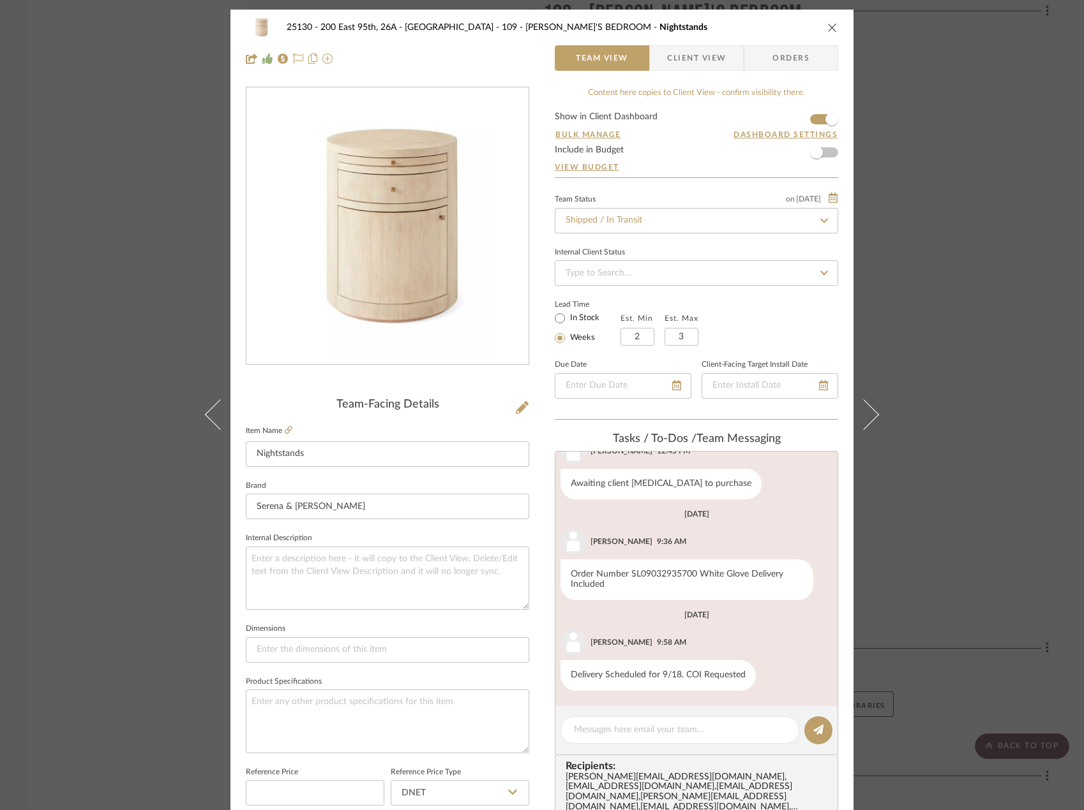
click at [680, 70] on span "Client View" at bounding box center [696, 58] width 59 height 26
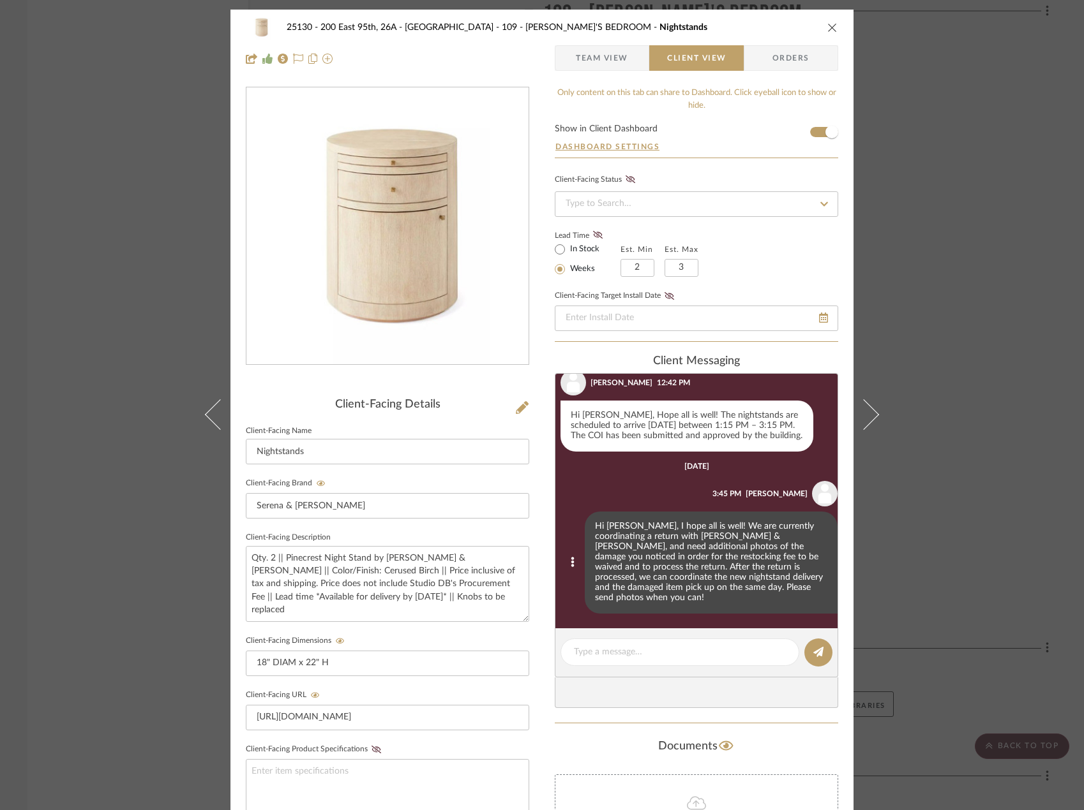
scroll to position [1157, 0]
click at [80, 107] on div "25130 - 200 East 95th, 26A - Kosheleva 109 - [PERSON_NAME]'S BEDROOM Nightstand…" at bounding box center [542, 405] width 1084 height 810
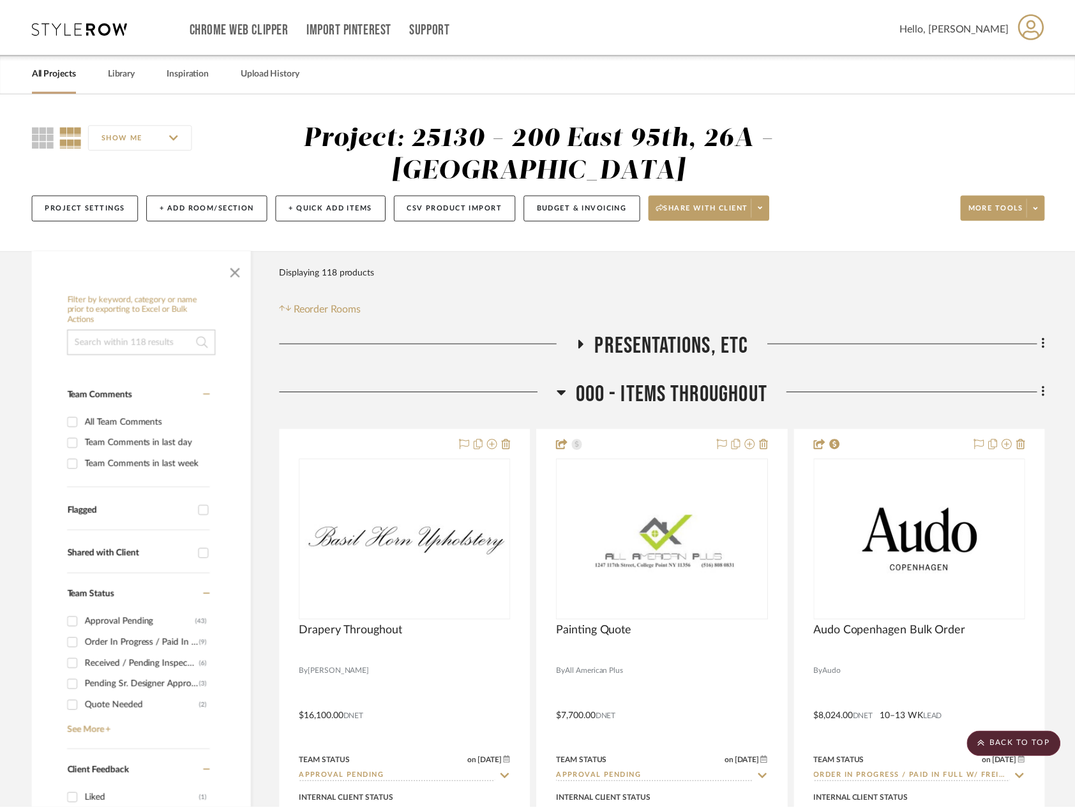
scroll to position [5680, 0]
